Goal: Task Accomplishment & Management: Complete application form

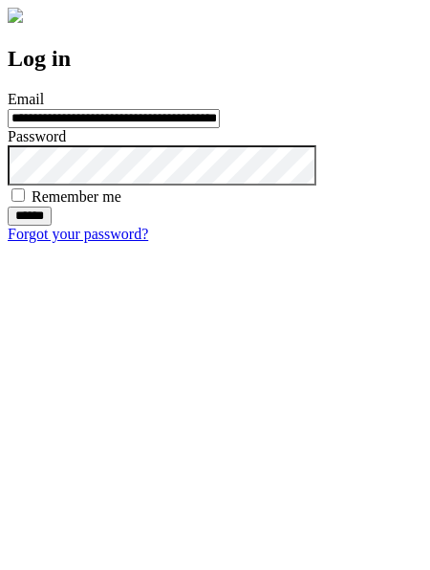
type input "**********"
click at [52, 226] on input "******" at bounding box center [30, 216] width 44 height 19
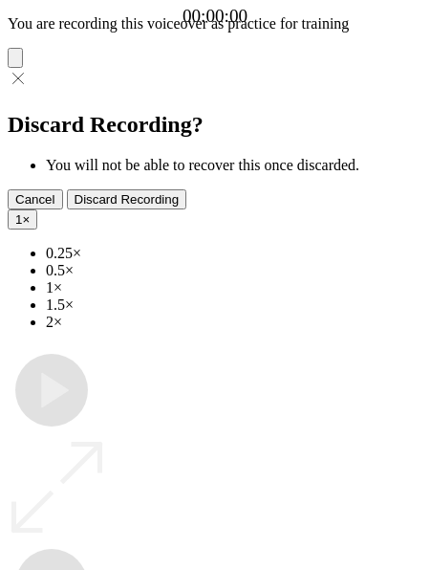
type input "**********"
